Goal: Information Seeking & Learning: Check status

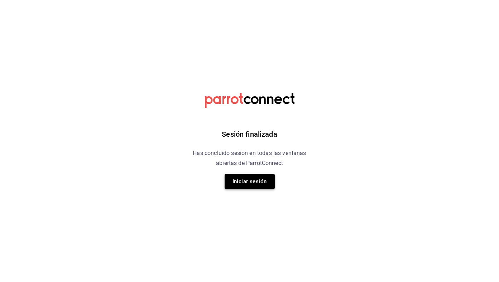
click at [260, 179] on button "Iniciar sesión" at bounding box center [249, 181] width 50 height 15
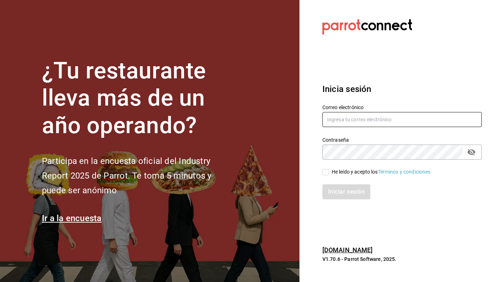
click at [377, 124] on input "text" at bounding box center [401, 119] width 159 height 15
type input "[EMAIL_ADDRESS][DOMAIN_NAME]"
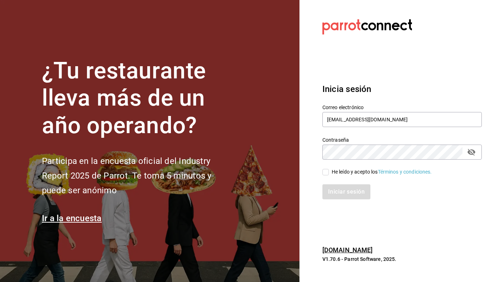
click at [360, 172] on div "He leído y acepto los Términos y condiciones." at bounding box center [381, 172] width 100 height 8
click at [329, 172] on input "He leído y acepto los Términos y condiciones." at bounding box center [325, 172] width 6 height 6
checkbox input "true"
click at [348, 191] on button "Iniciar sesión" at bounding box center [346, 191] width 49 height 15
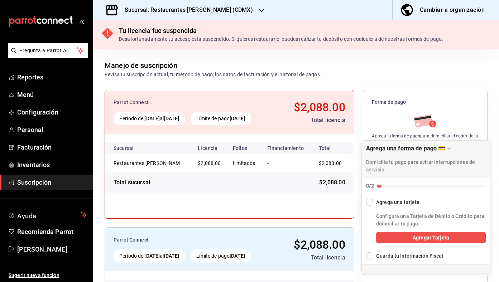
click at [222, 8] on h3 "Sucursal: Restaurantes [PERSON_NAME] (CDMX)" at bounding box center [186, 10] width 134 height 9
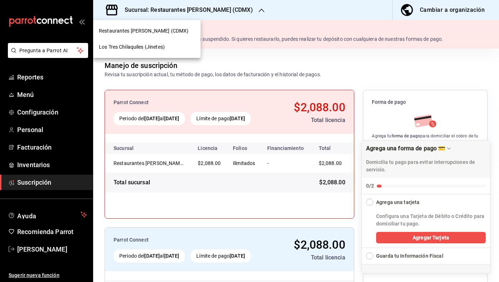
click at [178, 47] on div "Los Tres Chilaquiles (Jinetes)" at bounding box center [147, 47] width 96 height 8
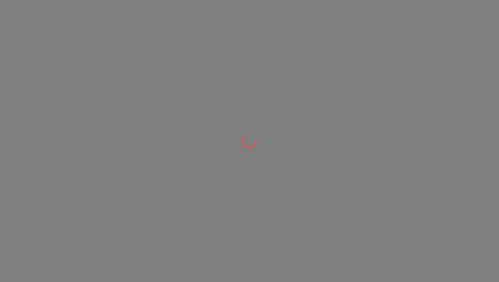
click at [161, 47] on div at bounding box center [249, 141] width 499 height 282
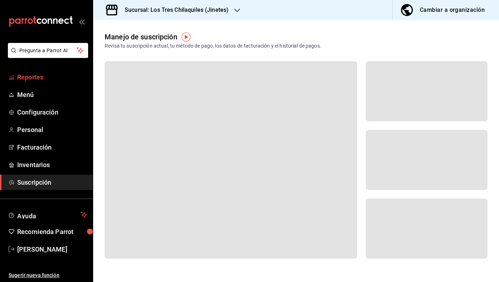
click at [63, 77] on span "Reportes" at bounding box center [52, 77] width 70 height 10
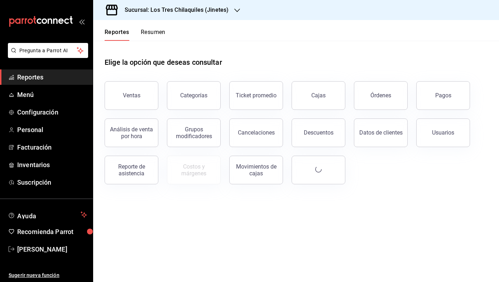
click at [152, 30] on button "Resumen" at bounding box center [153, 35] width 25 height 12
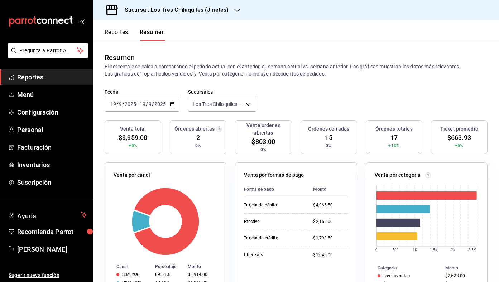
click at [171, 106] on icon "button" at bounding box center [172, 104] width 5 height 5
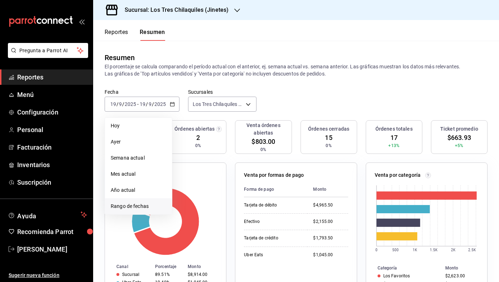
click at [133, 200] on li "Rango de fechas" at bounding box center [138, 206] width 67 height 16
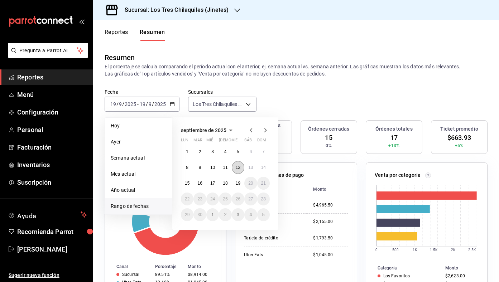
click at [239, 168] on abbr "12" at bounding box center [237, 167] width 5 height 5
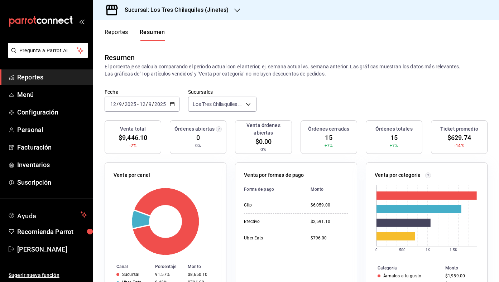
click at [174, 107] on div "2025-09-12 12 / 9 / 2025 - 2025-09-12 12 / 9 / 2025" at bounding box center [142, 104] width 75 height 15
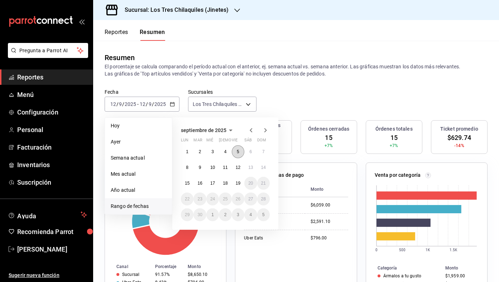
click at [238, 151] on abbr "5" at bounding box center [238, 151] width 3 height 5
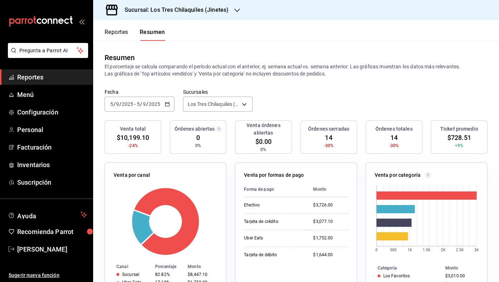
click at [170, 105] on div "2025-09-05 5 / 9 / 2025 - 2025-09-05 5 / 9 / 2025" at bounding box center [140, 104] width 70 height 15
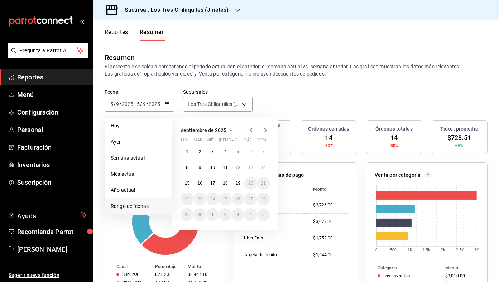
click at [253, 131] on icon "button" at bounding box center [251, 130] width 9 height 9
click at [240, 215] on button "29" at bounding box center [238, 214] width 13 height 13
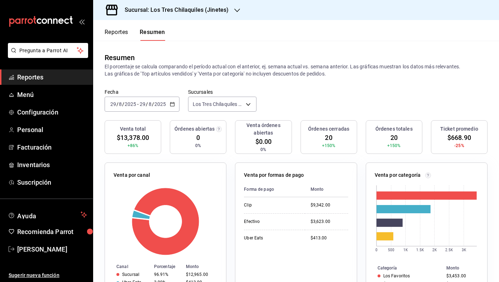
click at [116, 36] on button "Reportes" at bounding box center [117, 35] width 24 height 12
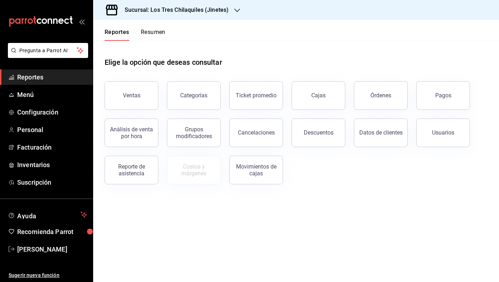
click at [154, 31] on button "Resumen" at bounding box center [153, 35] width 25 height 12
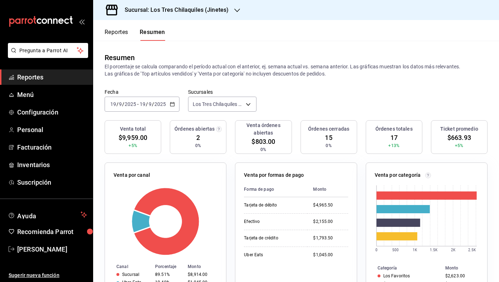
click at [125, 32] on button "Reportes" at bounding box center [117, 35] width 24 height 12
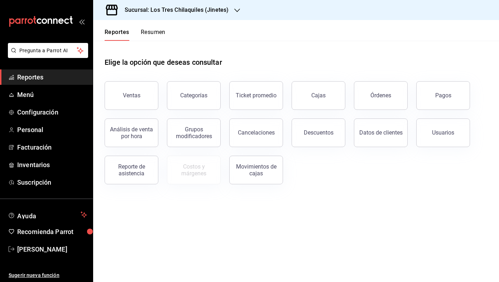
click at [408, 110] on div "Usuarios" at bounding box center [438, 128] width 62 height 37
click at [389, 100] on button "Órdenes" at bounding box center [381, 95] width 54 height 29
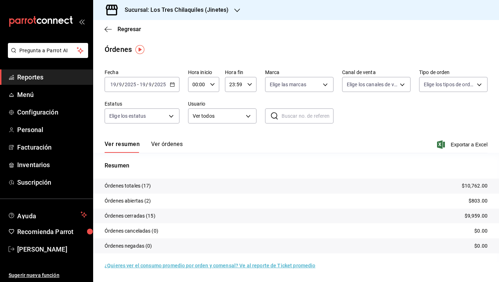
click at [178, 138] on div "Ver resumen Ver órdenes Exportar a Excel" at bounding box center [296, 142] width 383 height 21
click at [174, 141] on button "Ver órdenes" at bounding box center [166, 147] width 31 height 12
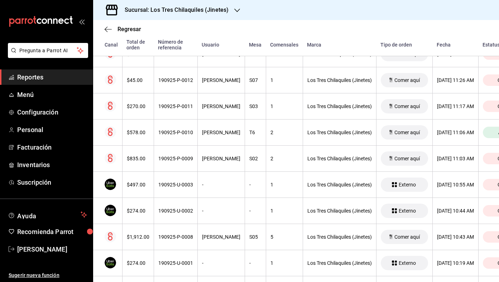
scroll to position [190, 0]
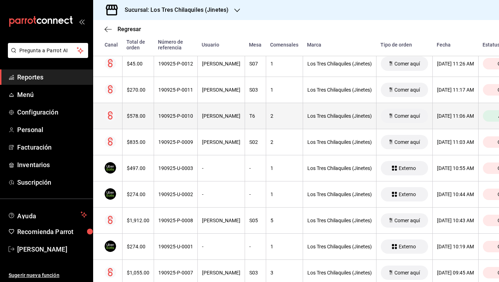
click at [191, 116] on div "190925-P-0010" at bounding box center [175, 116] width 35 height 6
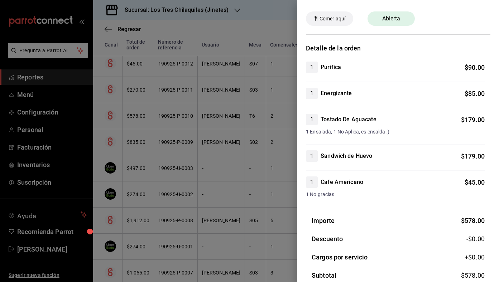
scroll to position [24, 0]
click at [230, 99] on div at bounding box center [249, 141] width 499 height 282
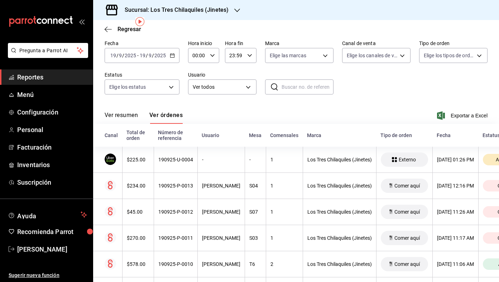
scroll to position [28, 0]
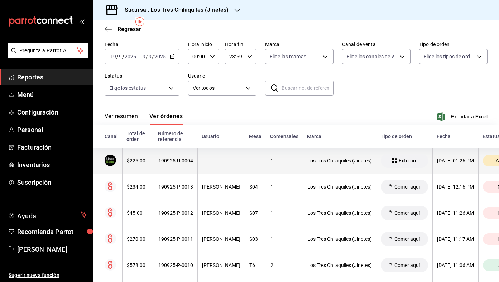
click at [197, 156] on th "-" at bounding box center [220, 161] width 47 height 26
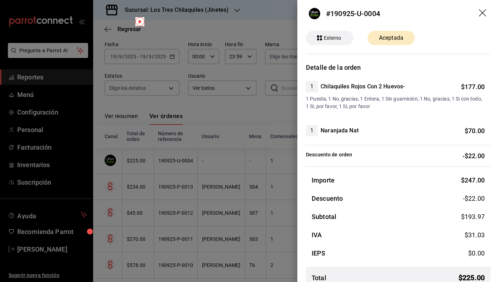
scroll to position [0, 0]
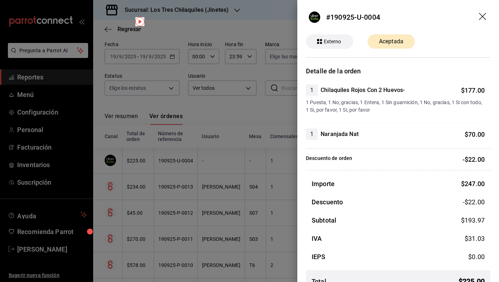
click at [222, 113] on div at bounding box center [249, 141] width 499 height 282
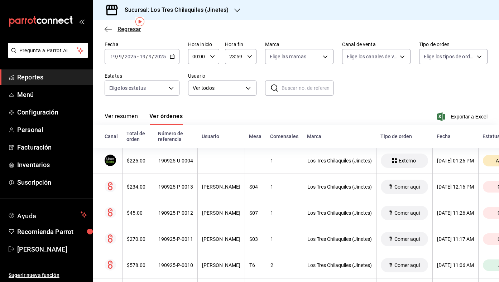
click at [127, 28] on span "Regresar" at bounding box center [129, 29] width 24 height 7
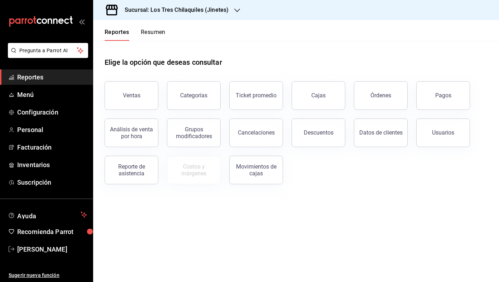
click at [147, 34] on button "Resumen" at bounding box center [153, 35] width 25 height 12
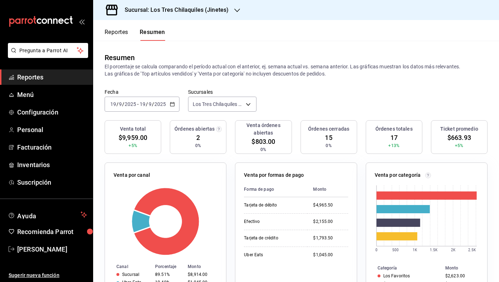
click at [122, 33] on button "Reportes" at bounding box center [117, 35] width 24 height 12
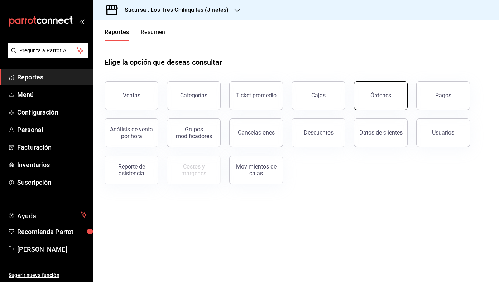
click at [377, 103] on button "Órdenes" at bounding box center [381, 95] width 54 height 29
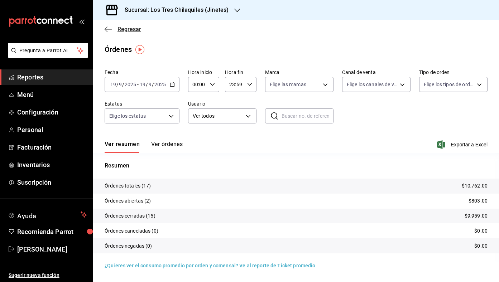
click at [134, 26] on span "Regresar" at bounding box center [129, 29] width 24 height 7
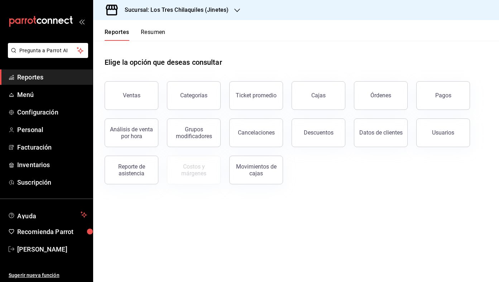
click at [167, 35] on header "Reportes Resumen" at bounding box center [295, 30] width 405 height 21
click at [158, 34] on button "Resumen" at bounding box center [153, 35] width 25 height 12
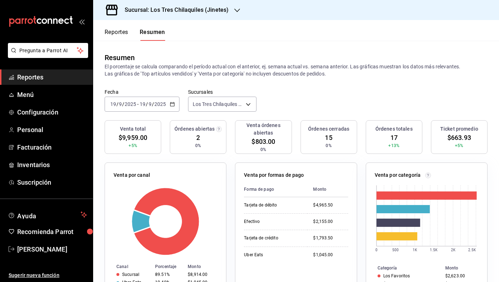
click at [173, 102] on \(Stroke\) "button" at bounding box center [172, 104] width 4 height 4
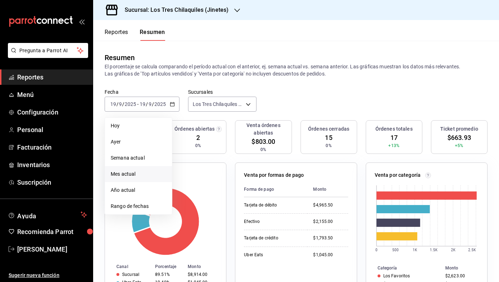
click at [155, 169] on li "Mes actual" at bounding box center [138, 174] width 67 height 16
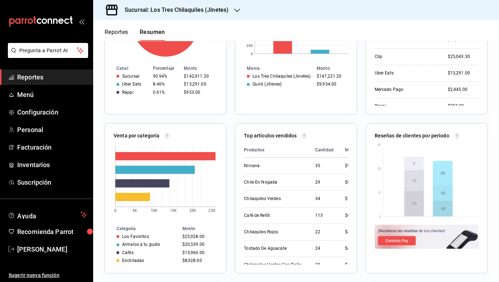
scroll to position [118, 0]
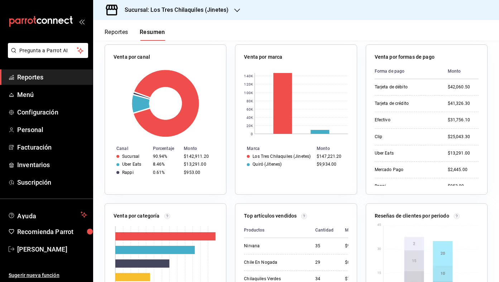
click at [113, 39] on button "Reportes" at bounding box center [117, 35] width 24 height 12
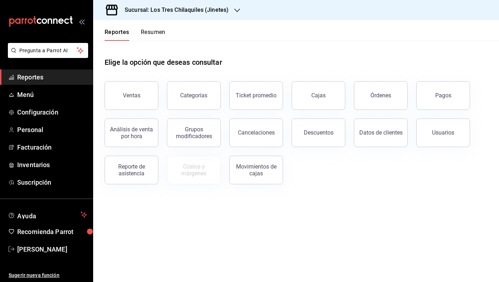
click at [151, 29] on button "Resumen" at bounding box center [153, 35] width 25 height 12
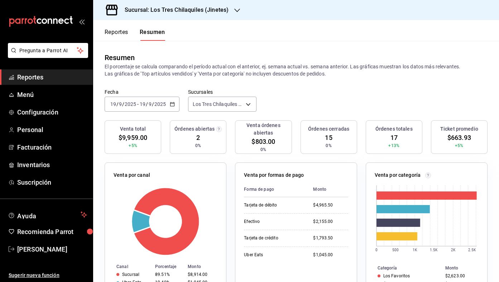
click at [119, 33] on button "Reportes" at bounding box center [117, 35] width 24 height 12
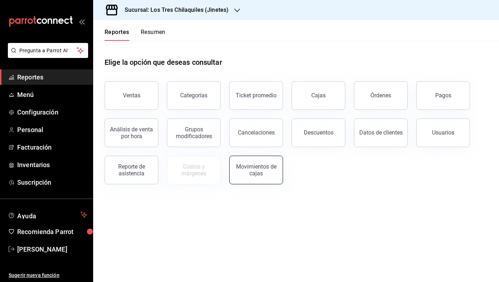
click at [281, 172] on div "Movimientos de cajas" at bounding box center [251, 165] width 62 height 37
click at [272, 165] on div "Movimientos de cajas" at bounding box center [256, 170] width 44 height 14
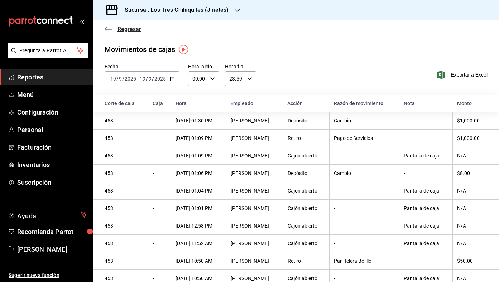
click at [122, 31] on span "Regresar" at bounding box center [129, 29] width 24 height 7
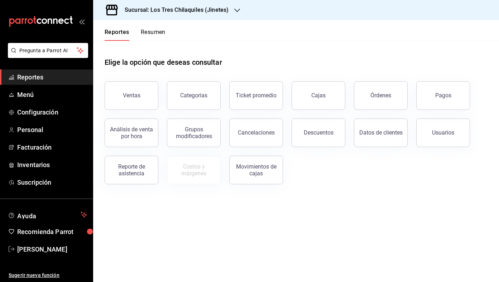
click at [141, 38] on button "Resumen" at bounding box center [153, 35] width 25 height 12
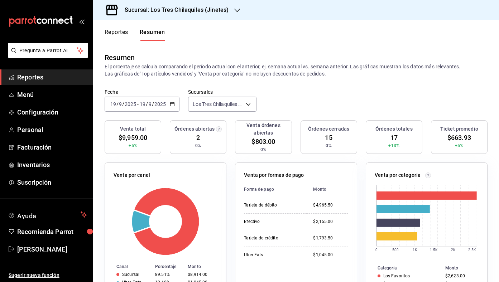
click at [120, 31] on button "Reportes" at bounding box center [117, 35] width 24 height 12
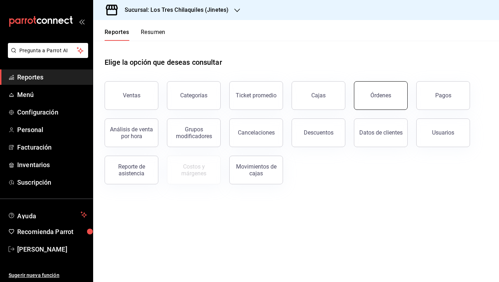
click at [387, 98] on div "Órdenes" at bounding box center [380, 95] width 21 height 7
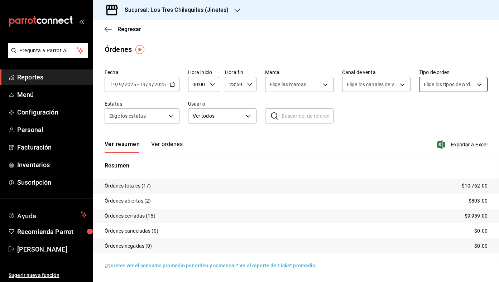
click at [442, 82] on body "Pregunta a Parrot AI Reportes Menú Configuración Personal Facturación Inventari…" at bounding box center [249, 141] width 499 height 282
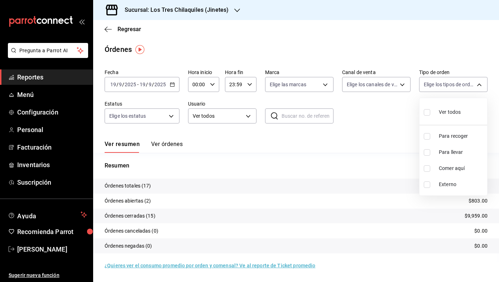
click at [424, 166] on input "checkbox" at bounding box center [426, 168] width 6 height 6
checkbox input "true"
type input "56f71dbc-c776-499c-b0d1-bf469380f4b3"
click at [367, 153] on div at bounding box center [249, 141] width 499 height 282
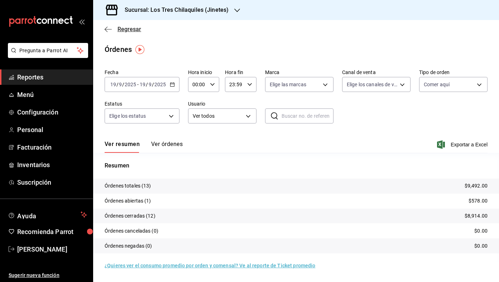
click at [139, 32] on span "Regresar" at bounding box center [129, 29] width 24 height 7
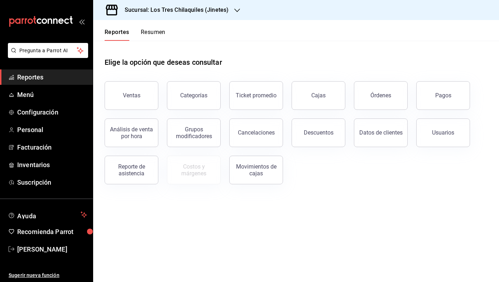
click at [162, 44] on div "Elige la opción que deseas consultar" at bounding box center [296, 57] width 383 height 32
click at [154, 25] on div "Reportes Resumen" at bounding box center [129, 30] width 72 height 21
click at [153, 32] on button "Resumen" at bounding box center [153, 35] width 25 height 12
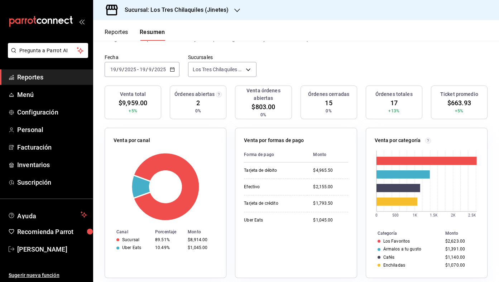
scroll to position [38, 0]
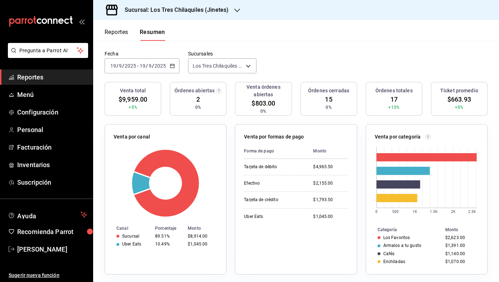
click at [173, 68] on div "2025-09-19 19 / 9 / 2025 - 2025-09-19 19 / 9 / 2025" at bounding box center [142, 65] width 75 height 15
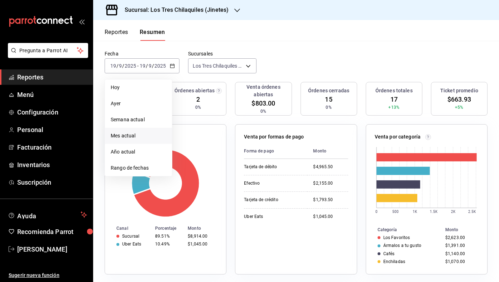
click at [158, 138] on span "Mes actual" at bounding box center [138, 136] width 55 height 8
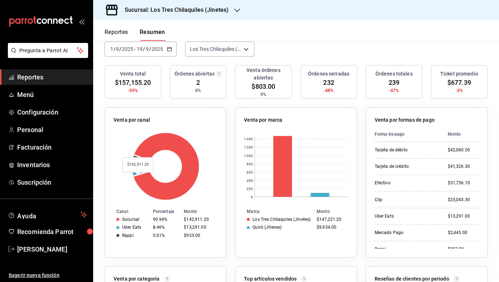
scroll to position [0, 0]
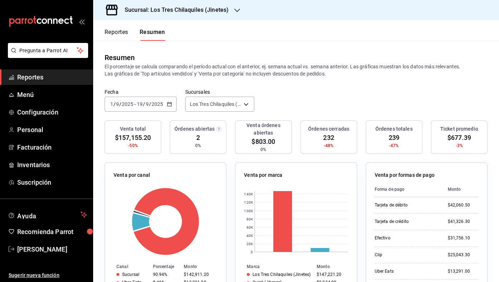
click at [116, 26] on div "Reportes Resumen" at bounding box center [129, 30] width 72 height 21
click at [118, 37] on button "Reportes" at bounding box center [117, 35] width 24 height 12
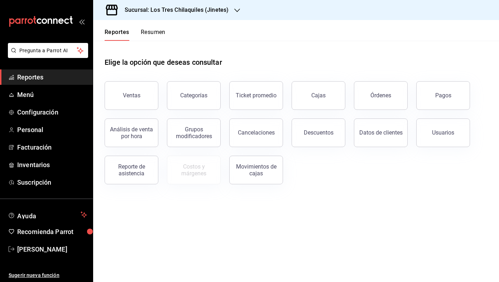
click at [151, 35] on button "Resumen" at bounding box center [153, 35] width 25 height 12
